Goal: Find specific page/section: Find specific page/section

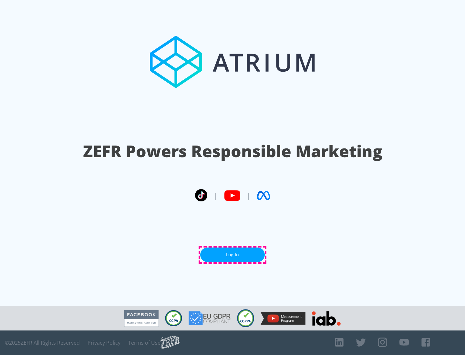
click at [232, 255] on link "Log In" at bounding box center [232, 255] width 65 height 15
